Goal: Information Seeking & Learning: Learn about a topic

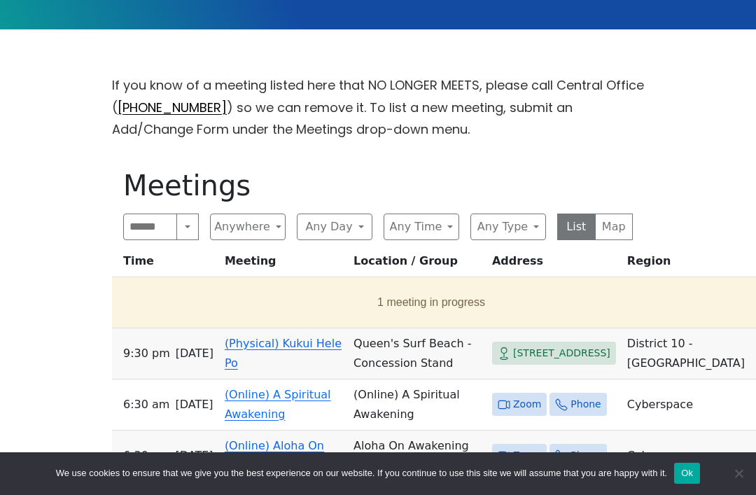
scroll to position [382, 0]
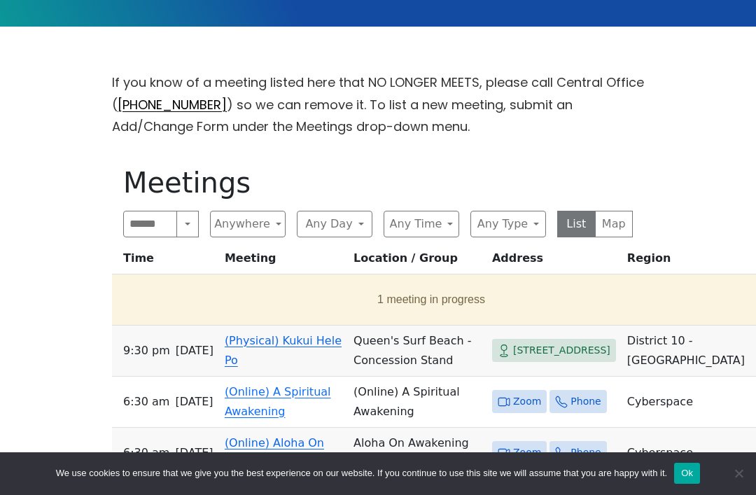
click at [272, 223] on button "Anywhere" at bounding box center [248, 224] width 76 height 27
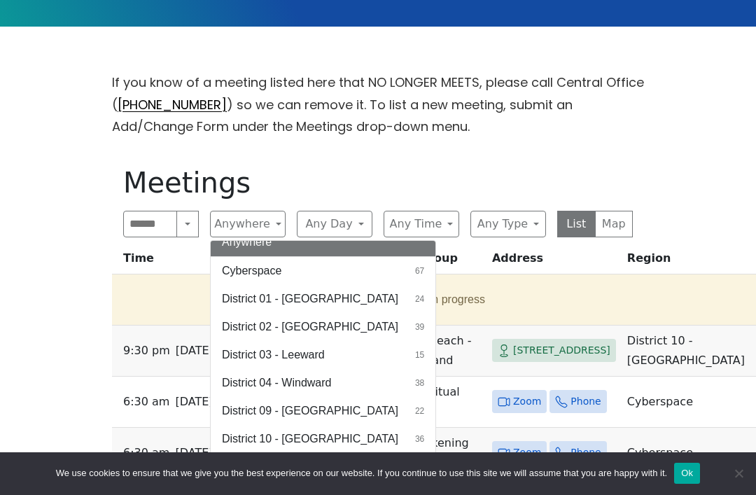
scroll to position [12, 0]
click at [612, 221] on button "Map" at bounding box center [614, 224] width 38 height 27
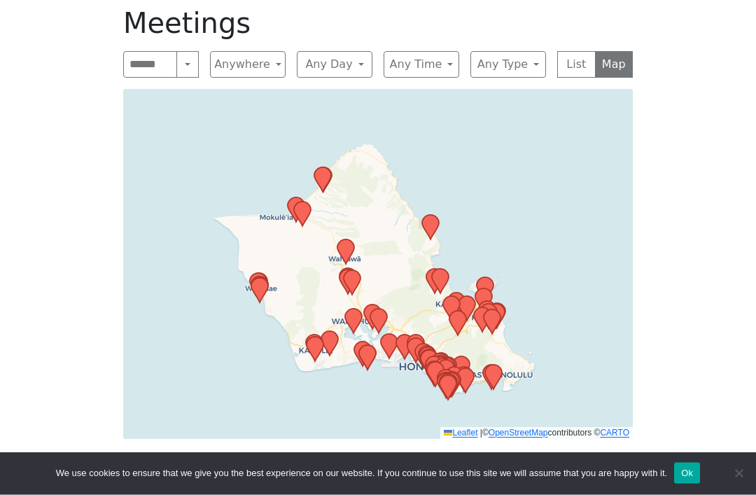
scroll to position [542, 0]
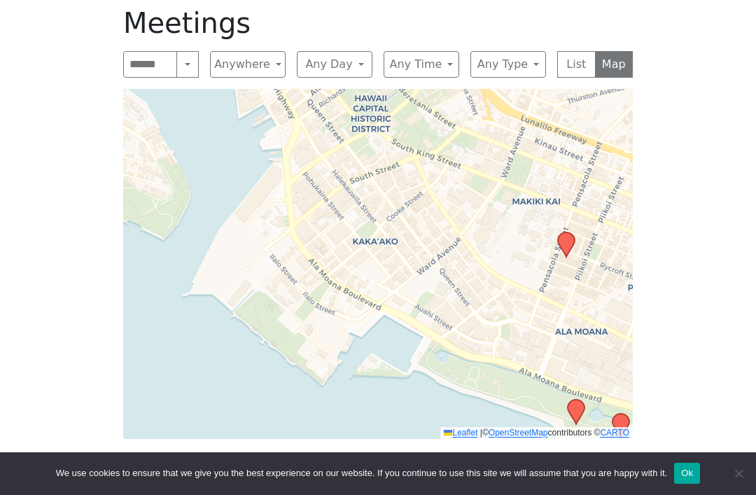
click at [570, 238] on icon at bounding box center [566, 244] width 17 height 24
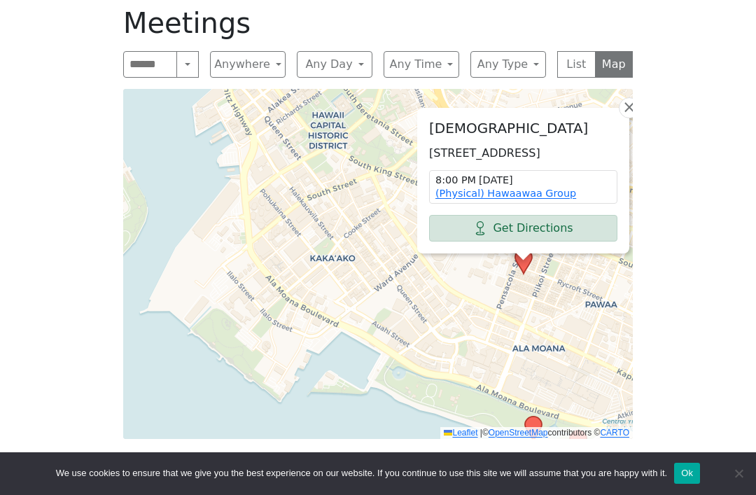
click at [628, 99] on span "×" at bounding box center [629, 107] width 14 height 17
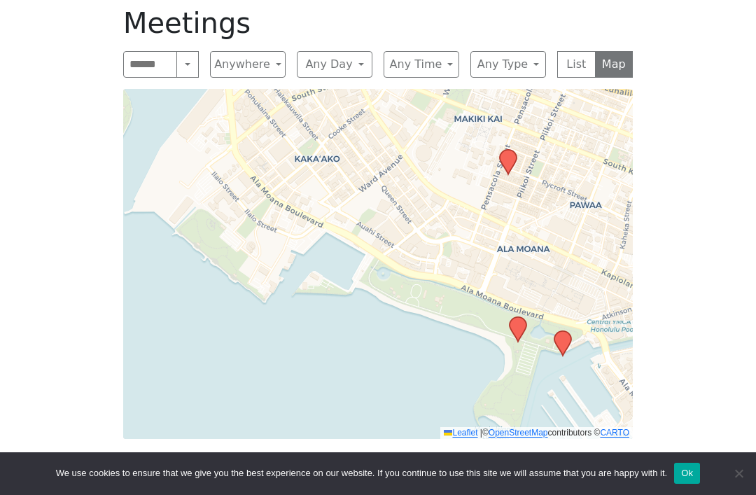
click at [517, 323] on icon at bounding box center [518, 329] width 17 height 24
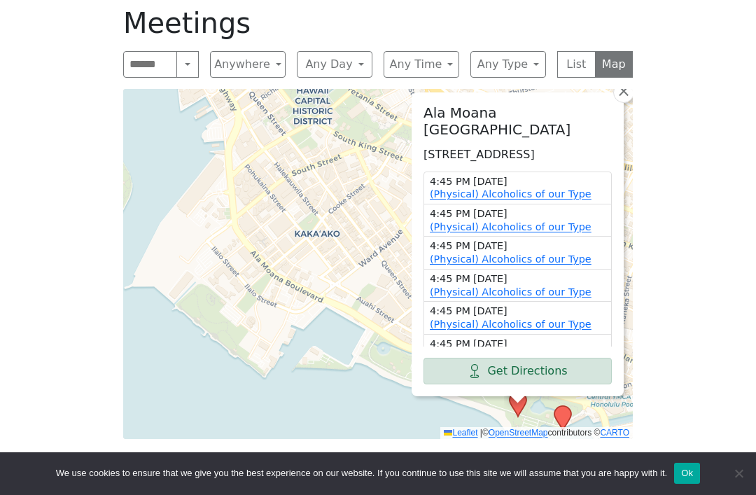
click at [563, 416] on icon at bounding box center [562, 418] width 17 height 24
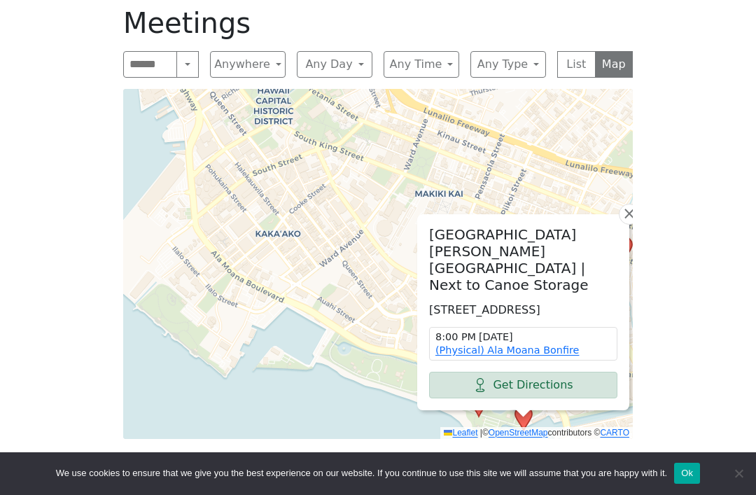
click at [630, 218] on span "×" at bounding box center [629, 213] width 14 height 17
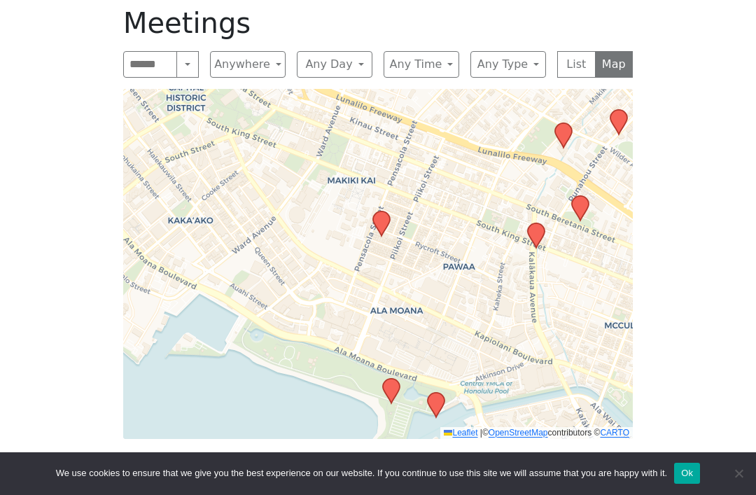
click at [535, 235] on icon at bounding box center [536, 235] width 17 height 24
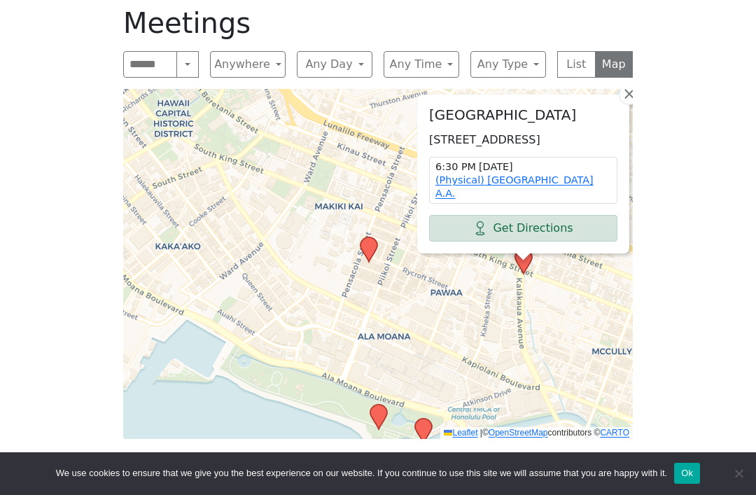
click at [630, 92] on span "×" at bounding box center [629, 93] width 14 height 17
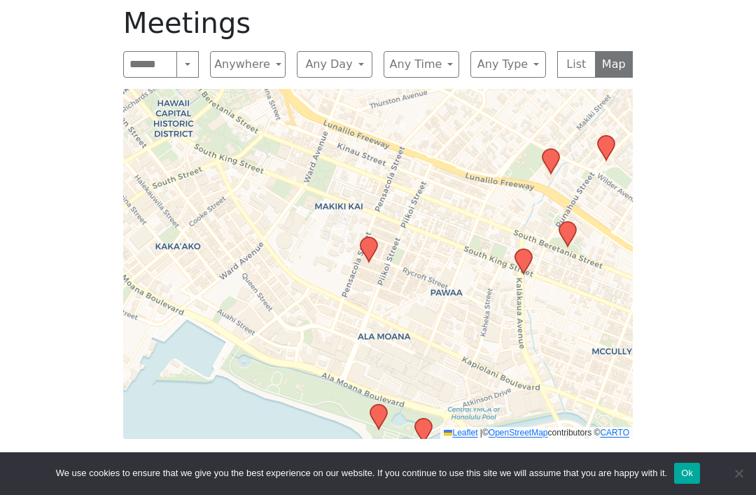
click at [569, 237] on icon at bounding box center [567, 234] width 17 height 24
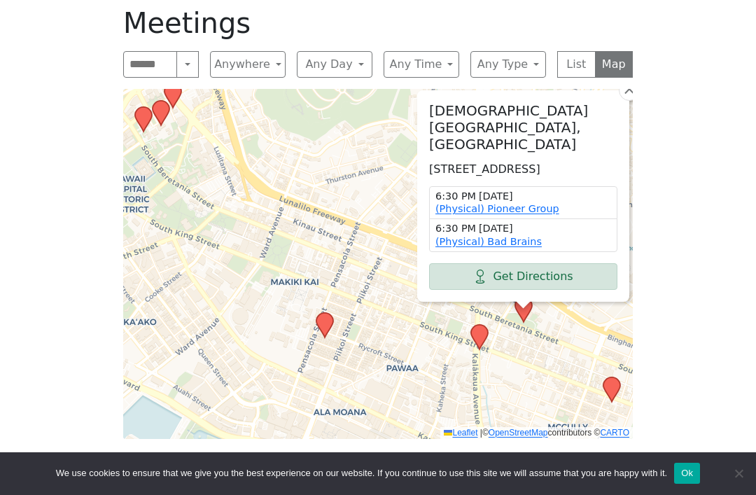
click at [628, 95] on span "×" at bounding box center [629, 88] width 14 height 17
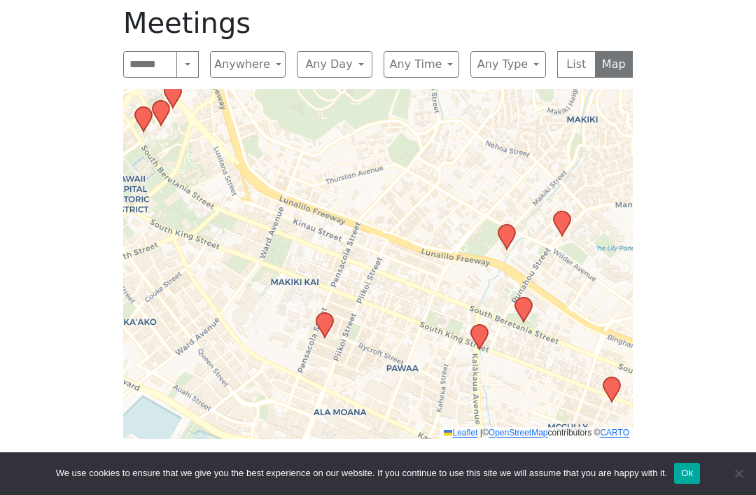
click at [503, 235] on icon at bounding box center [506, 237] width 17 height 24
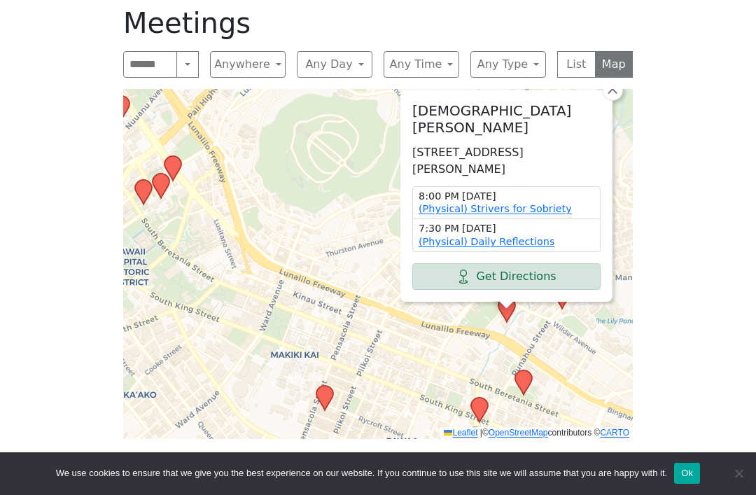
click at [611, 94] on span "×" at bounding box center [612, 88] width 14 height 17
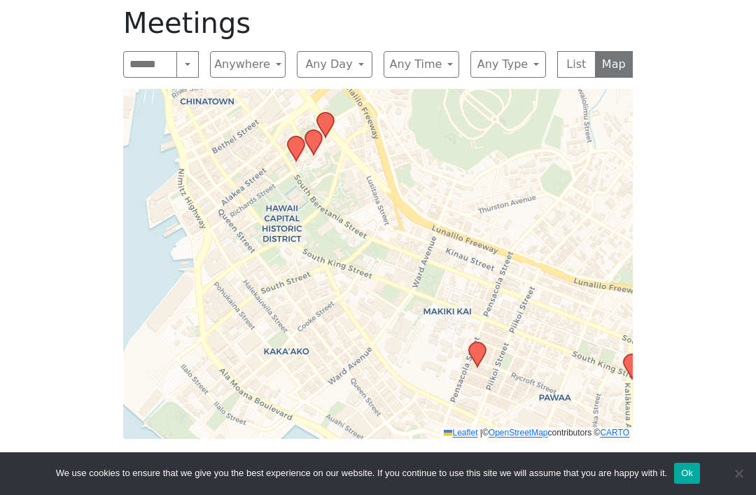
click at [292, 145] on icon at bounding box center [296, 148] width 17 height 24
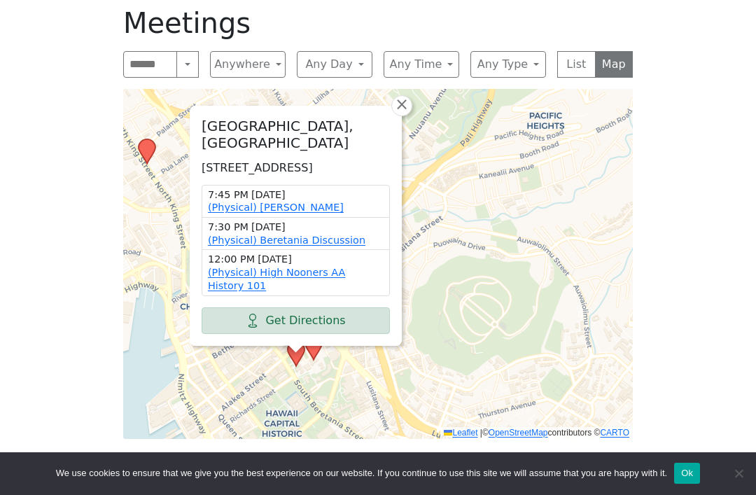
click at [409, 95] on link "×" at bounding box center [401, 105] width 21 height 21
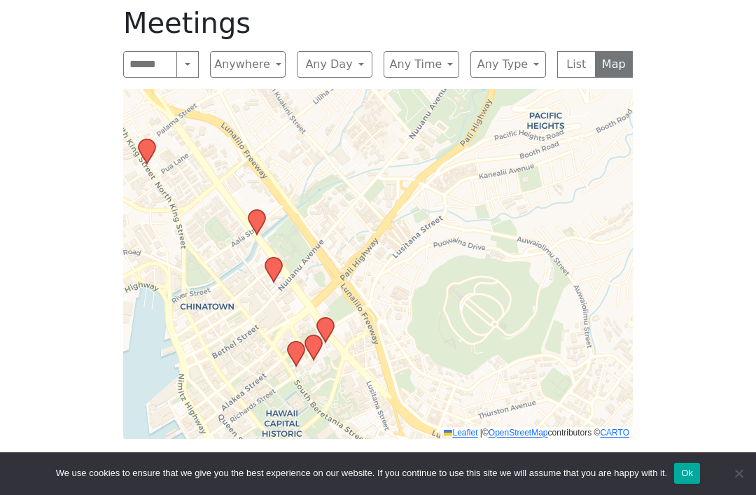
click at [318, 345] on icon at bounding box center [313, 347] width 17 height 24
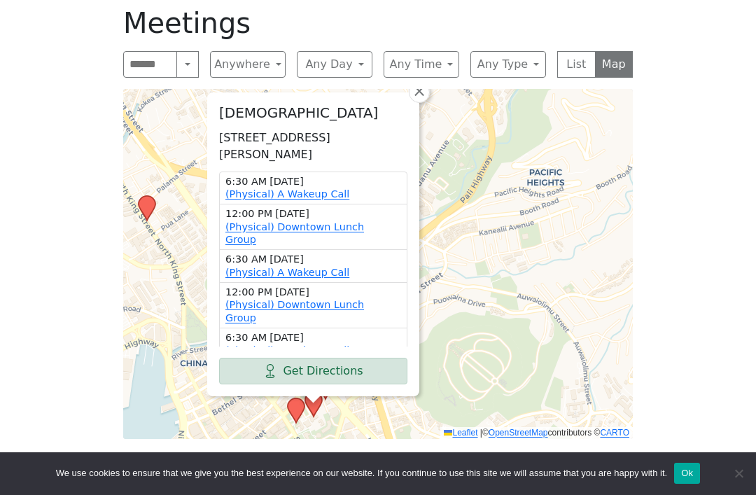
click at [311, 190] on link "(Physical) A Wakeup Call" at bounding box center [287, 193] width 124 height 11
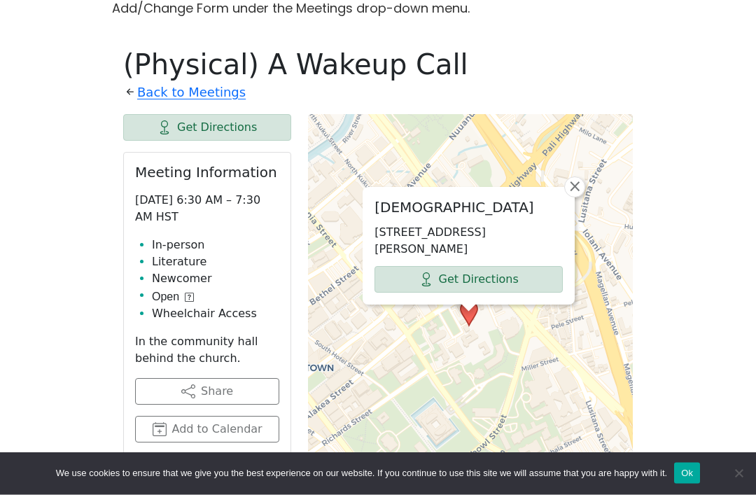
scroll to position [500, 0]
click at [575, 191] on span "×" at bounding box center [575, 186] width 14 height 17
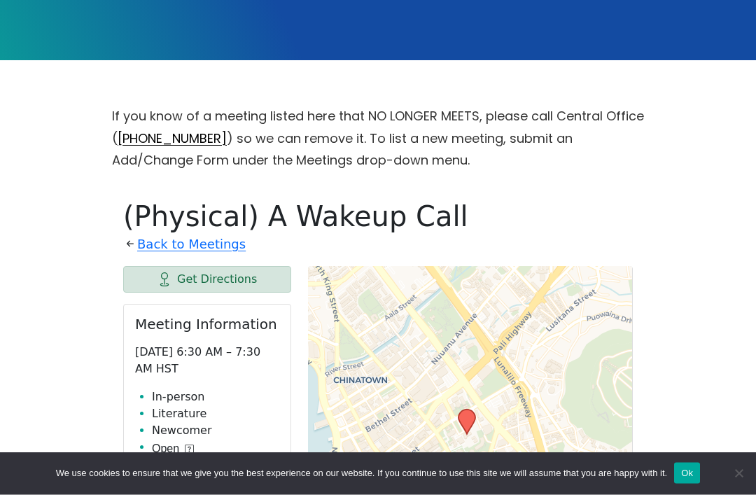
scroll to position [391, 0]
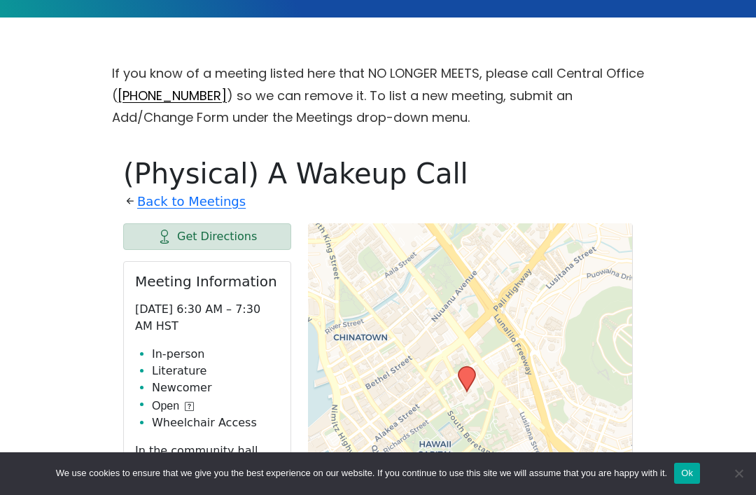
click at [182, 201] on link "Back to Meetings" at bounding box center [191, 201] width 108 height 22
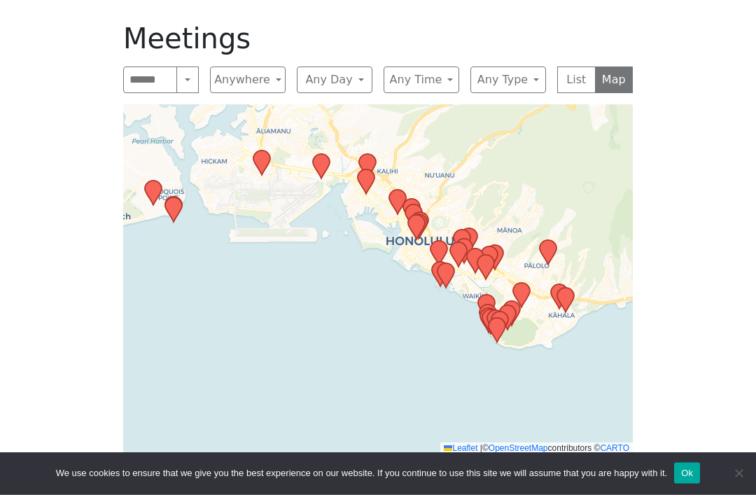
scroll to position [528, 0]
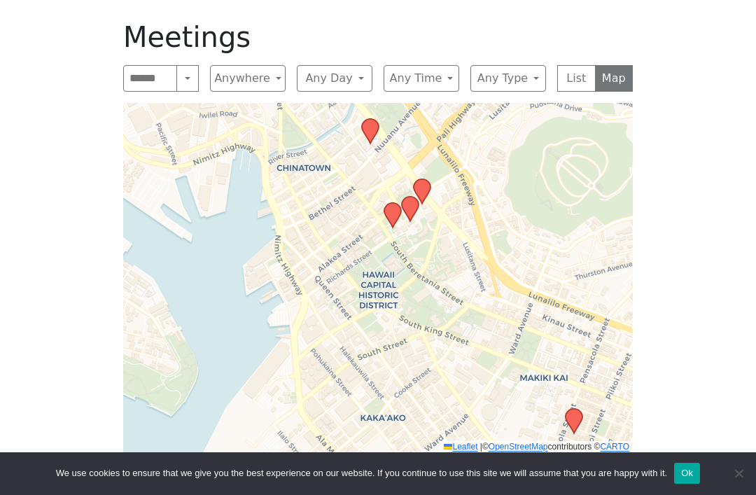
click at [395, 211] on icon at bounding box center [392, 215] width 17 height 24
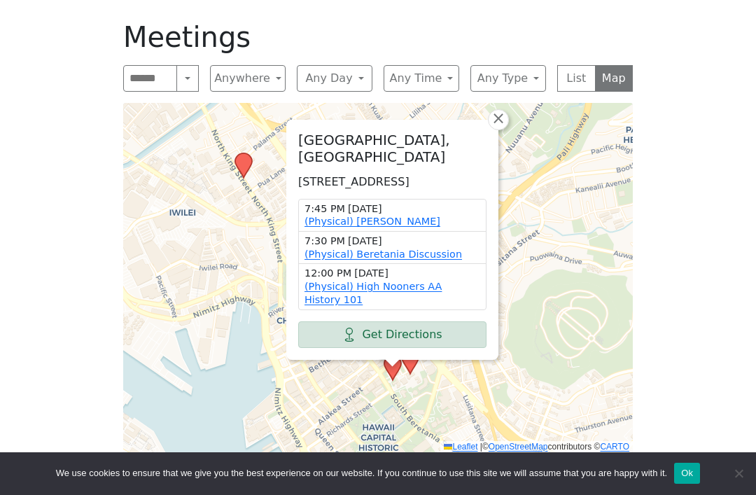
click at [416, 360] on icon at bounding box center [410, 361] width 17 height 24
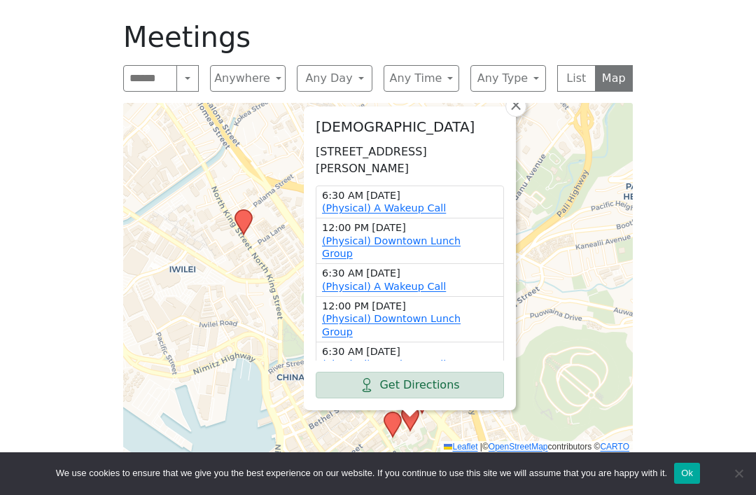
click at [554, 414] on div "[GEOGRAPHIC_DATA][PERSON_NAME][DEMOGRAPHIC_DATA] [STREET_ADDRESS][PERSON_NAME] …" at bounding box center [378, 278] width 510 height 350
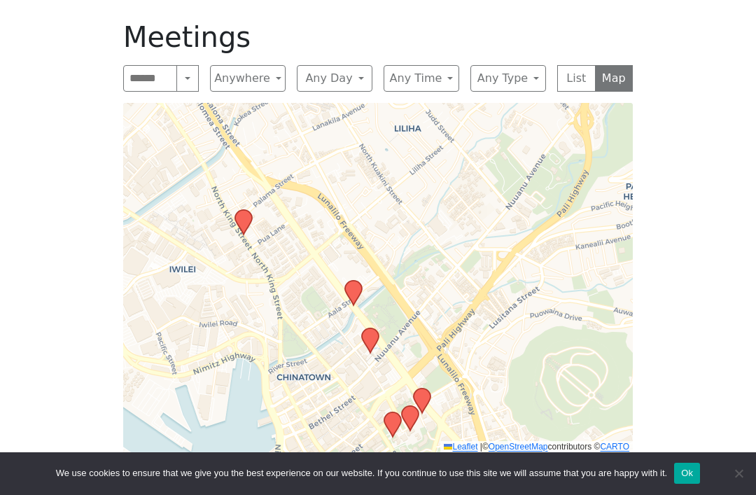
click at [428, 393] on icon at bounding box center [422, 400] width 17 height 24
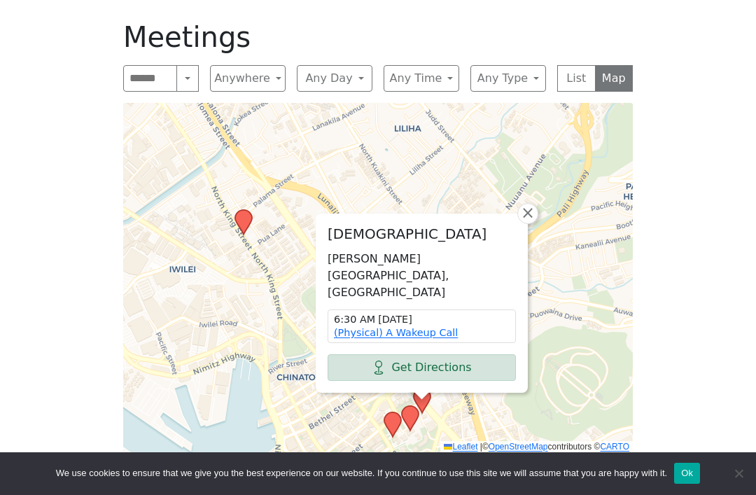
click at [417, 415] on icon at bounding box center [410, 418] width 17 height 24
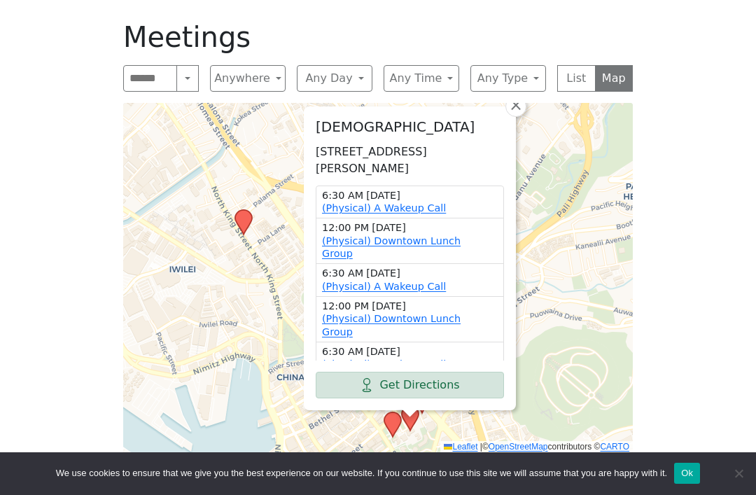
click at [519, 107] on span "×" at bounding box center [516, 105] width 14 height 17
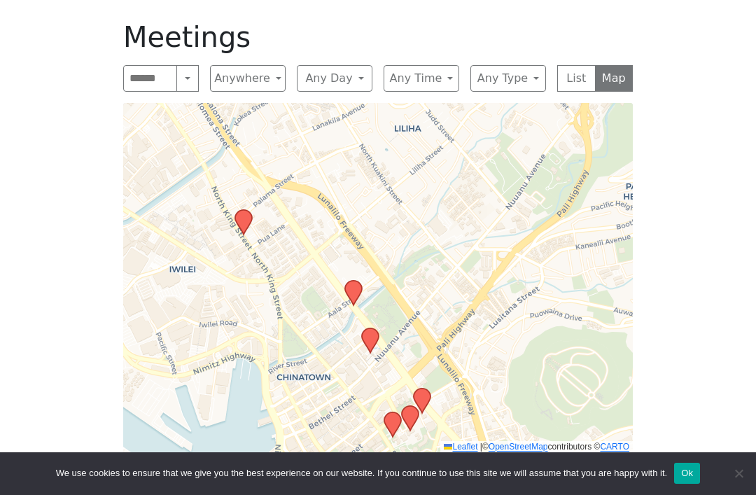
click at [374, 342] on icon at bounding box center [370, 340] width 17 height 24
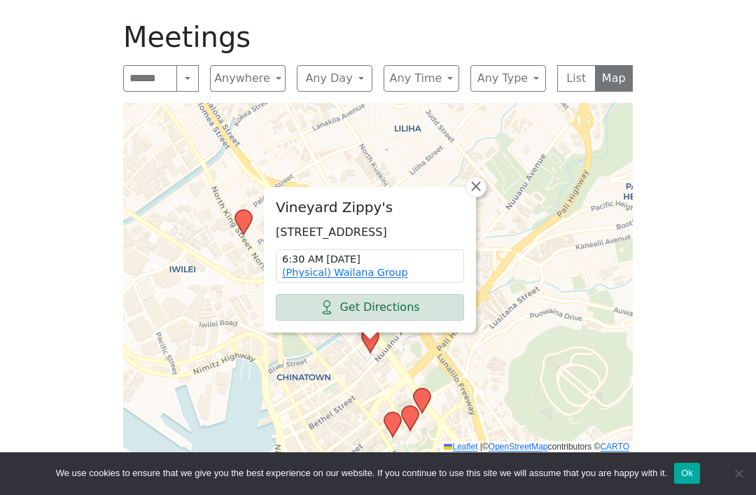
click at [479, 178] on span "×" at bounding box center [476, 186] width 14 height 17
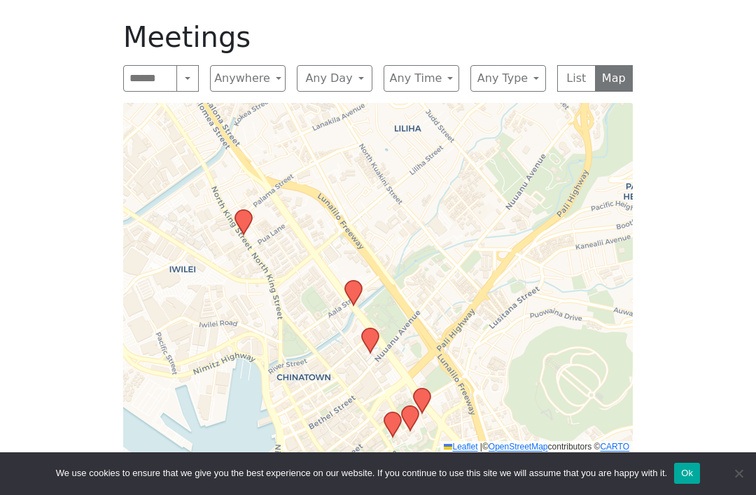
click at [409, 416] on icon at bounding box center [410, 418] width 17 height 24
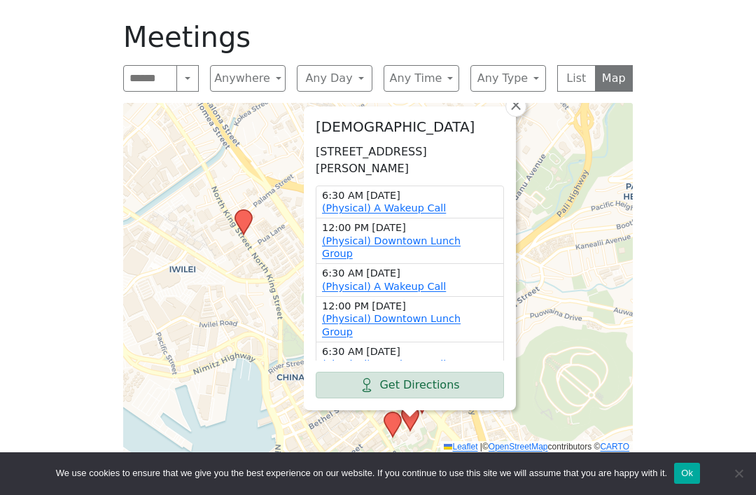
click at [700, 484] on button "Ok" at bounding box center [687, 473] width 26 height 21
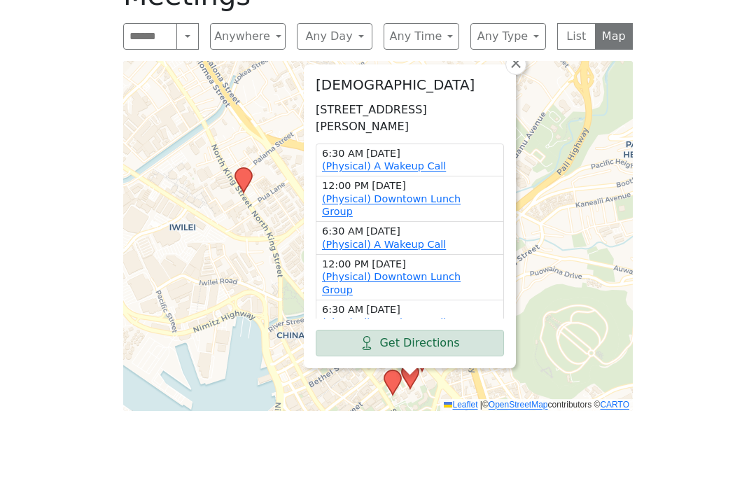
scroll to position [573, 0]
